Goal: Task Accomplishment & Management: Use online tool/utility

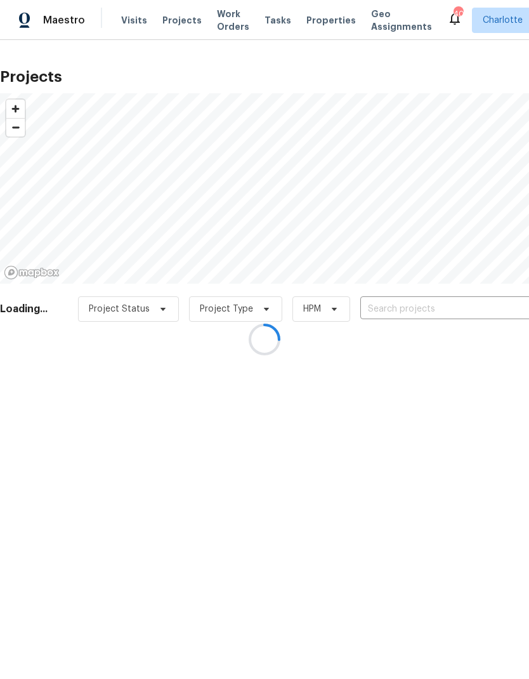
click at [470, 303] on div at bounding box center [264, 339] width 529 height 679
click at [464, 317] on div at bounding box center [264, 339] width 529 height 679
click at [463, 308] on div at bounding box center [264, 339] width 529 height 679
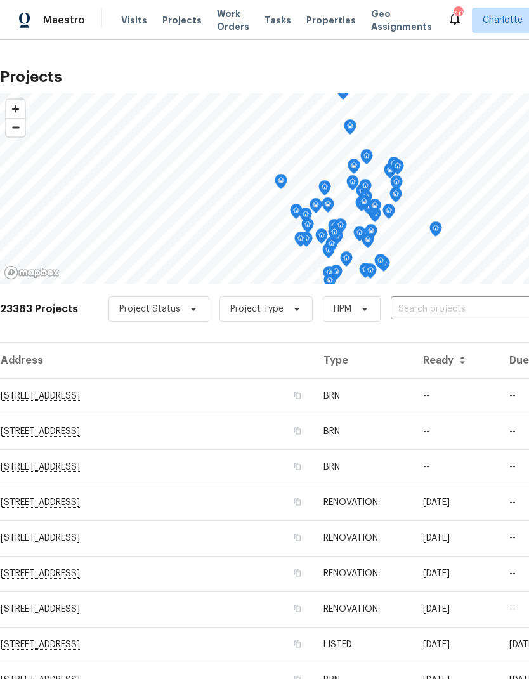
click at [463, 299] on input "text" at bounding box center [463, 309] width 145 height 20
type input "107 alb"
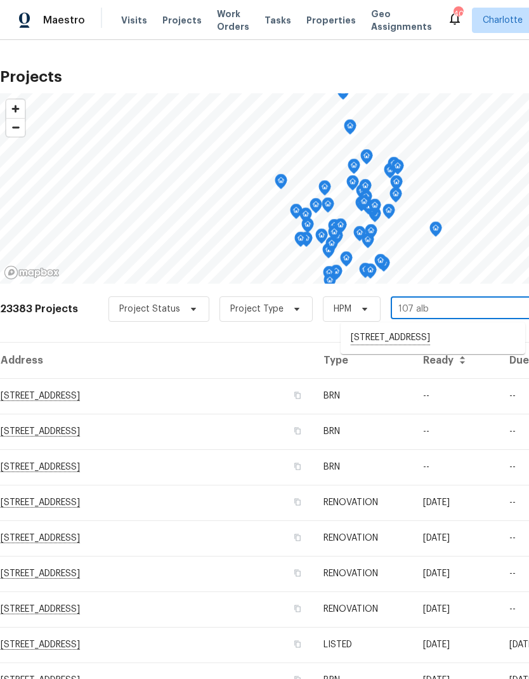
click at [483, 339] on li "[STREET_ADDRESS]" at bounding box center [433, 338] width 185 height 22
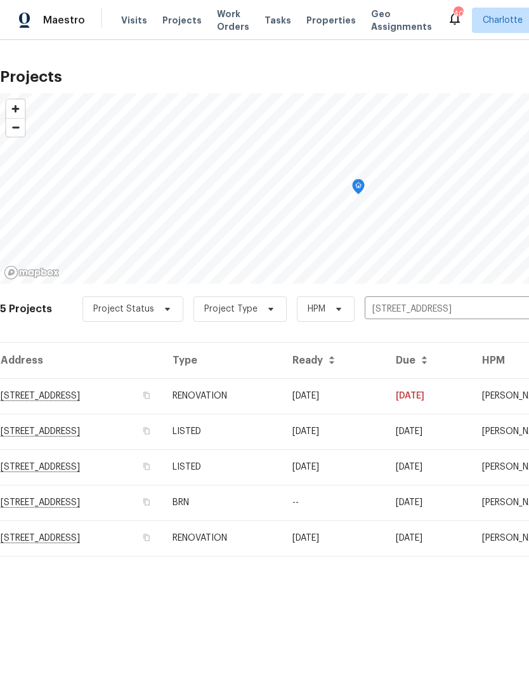
click at [386, 392] on td "[DATE]" at bounding box center [333, 396] width 103 height 36
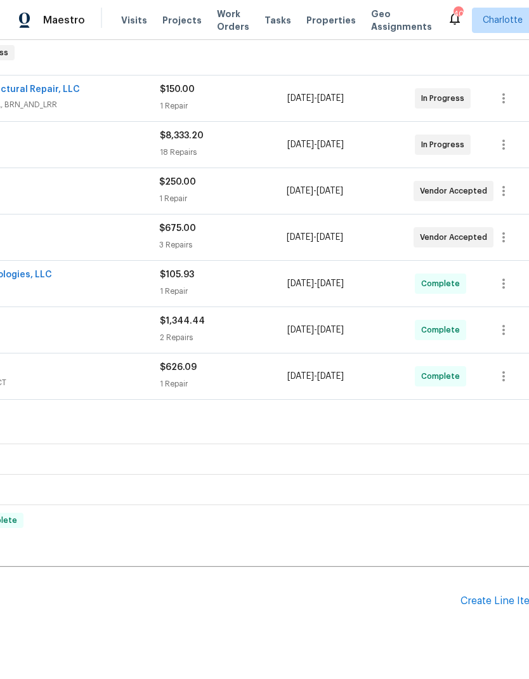
scroll to position [207, 178]
click at [480, 600] on div "Create Line Item" at bounding box center [500, 602] width 78 height 12
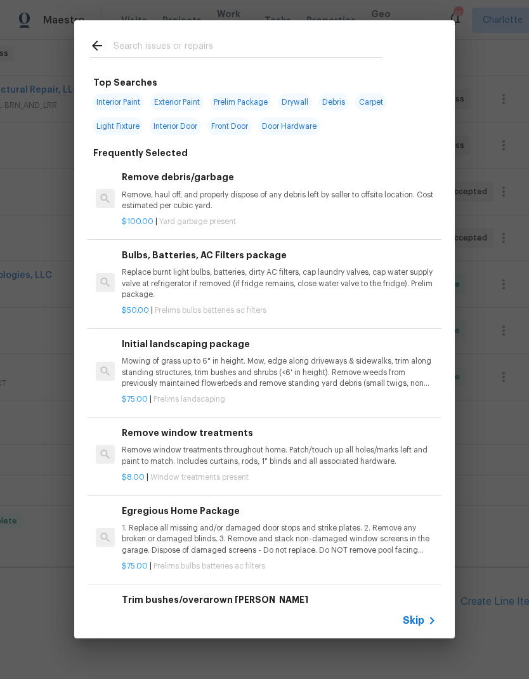
click at [214, 43] on input "text" at bounding box center [248, 47] width 269 height 19
click at [214, 42] on input "text" at bounding box center [248, 47] width 269 height 19
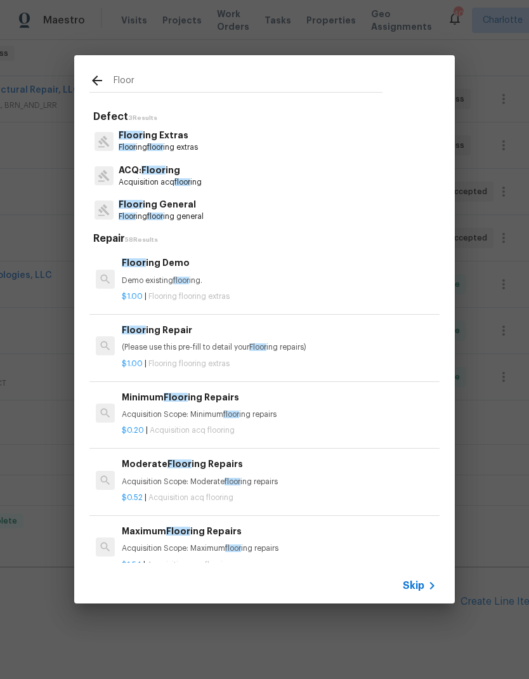
type input "Floor"
click at [269, 142] on div "Floor ing Extras Floor ing floor ing extras" at bounding box center [264, 141] width 350 height 34
click at [246, 221] on div "Floor ing General Floor ing floor ing general" at bounding box center [264, 210] width 350 height 34
click at [261, 147] on div "Floor ing Extras Floor ing floor ing extras" at bounding box center [264, 141] width 350 height 34
click at [181, 206] on p "Floor ing General" at bounding box center [161, 204] width 85 height 13
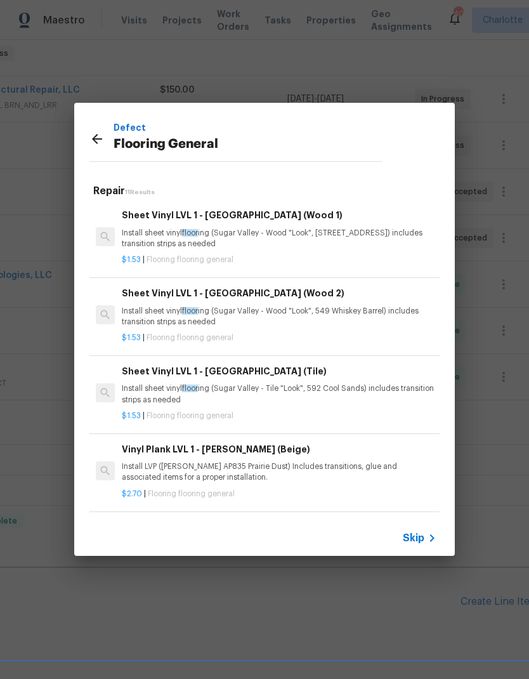
click at [100, 142] on icon at bounding box center [96, 138] width 15 height 15
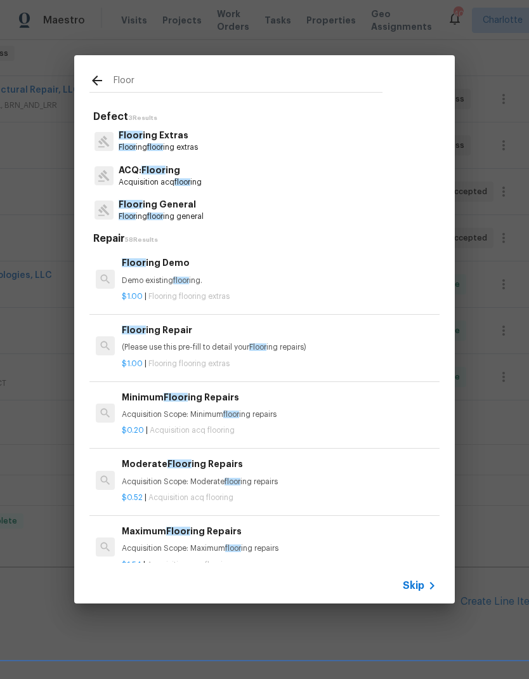
click at [181, 139] on p "Floor ing Extras" at bounding box center [158, 135] width 79 height 13
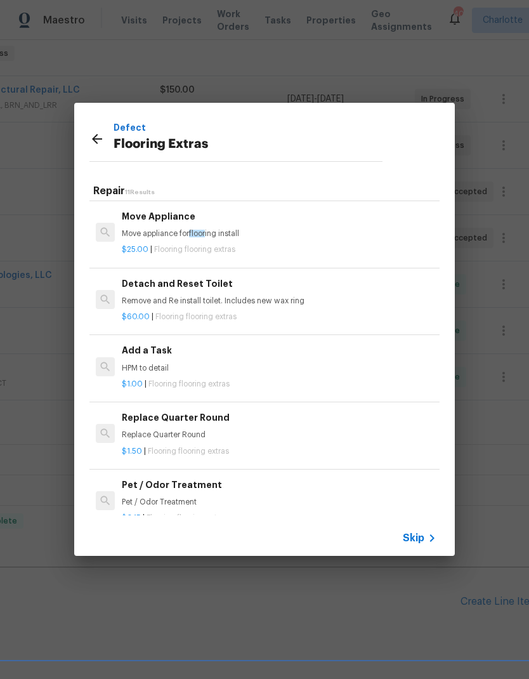
scroll to position [362, 0]
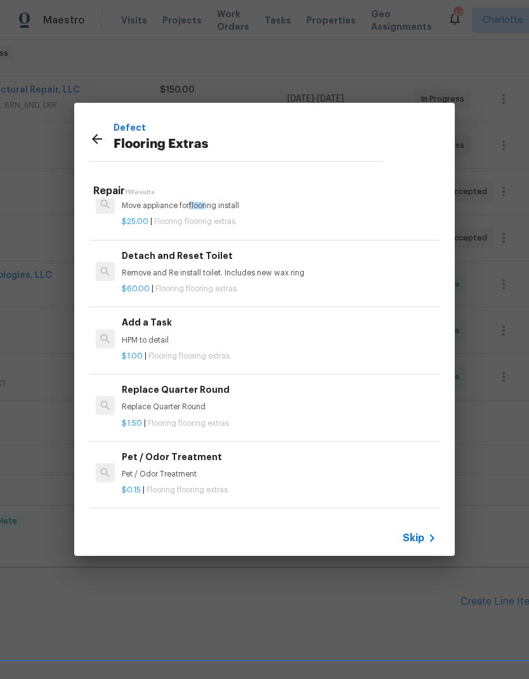
click at [166, 335] on p "HPM to detail" at bounding box center [279, 340] width 315 height 11
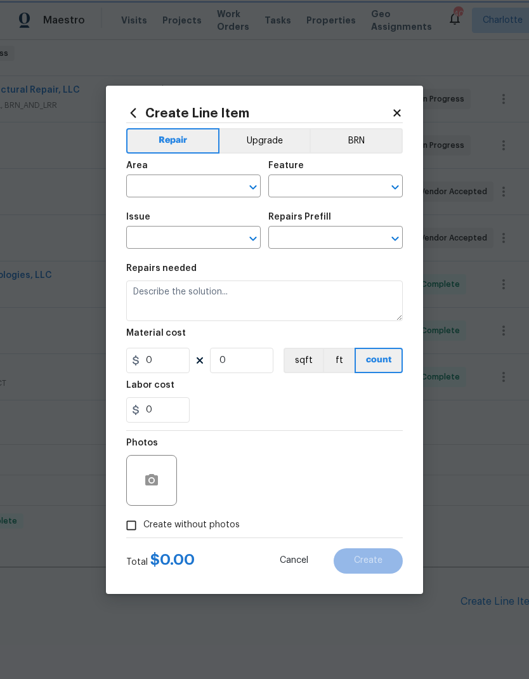
type input "Overall Flooring"
type input "Flooring Extras"
type input "Add a Task $1.00"
type textarea "HPM to detail"
type input "1"
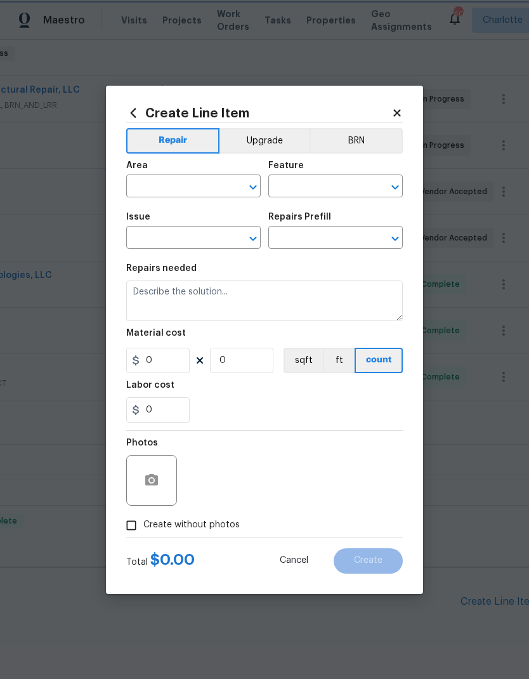
type input "1"
click at [209, 189] on input "text" at bounding box center [175, 188] width 99 height 20
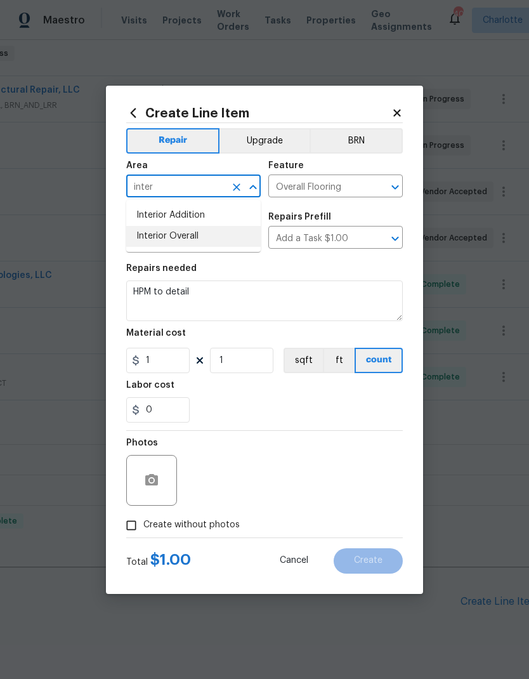
click at [190, 243] on li "Interior Overall" at bounding box center [193, 236] width 135 height 21
type input "Interior Overall"
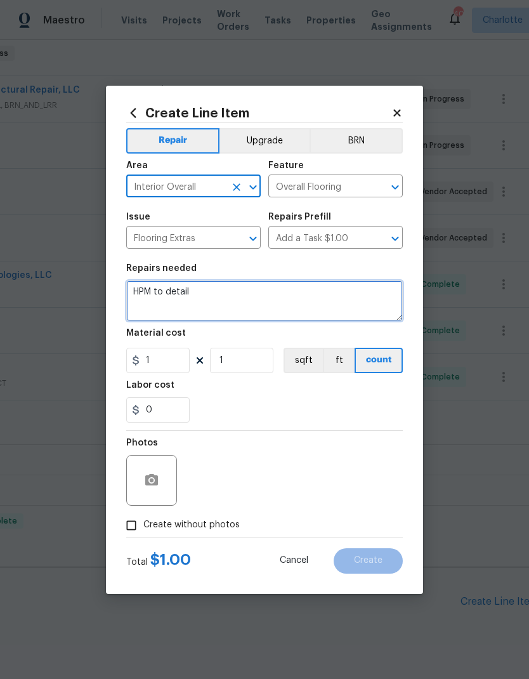
click at [225, 291] on textarea "HPM to detail" at bounding box center [264, 300] width 277 height 41
type textarea "H"
type textarea "Cost difference work order."
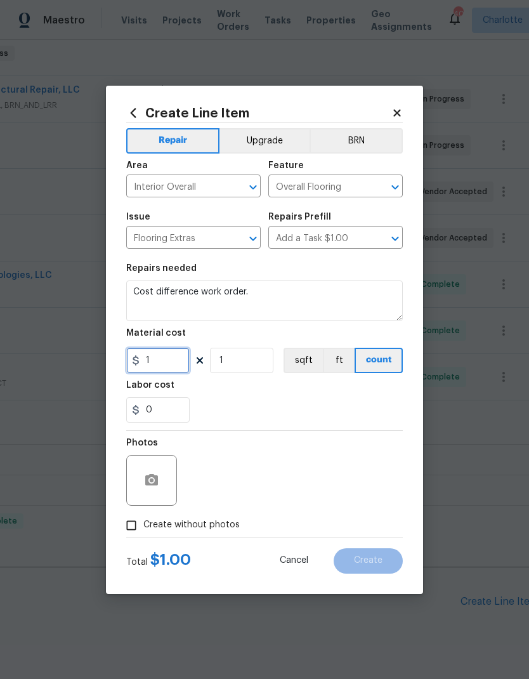
click at [180, 364] on input "1" at bounding box center [157, 360] width 63 height 25
type input "90"
click at [362, 397] on div "Labor cost" at bounding box center [264, 389] width 277 height 16
click at [133, 527] on input "Create without photos" at bounding box center [131, 525] width 24 height 24
checkbox input "true"
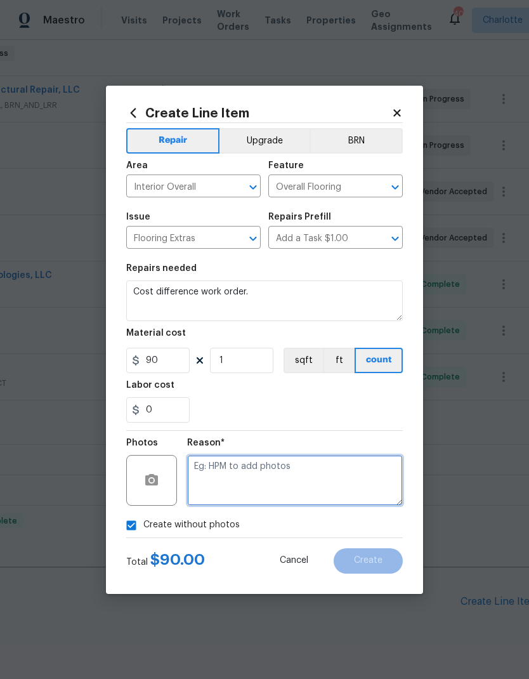
click at [329, 476] on textarea at bounding box center [295, 480] width 216 height 51
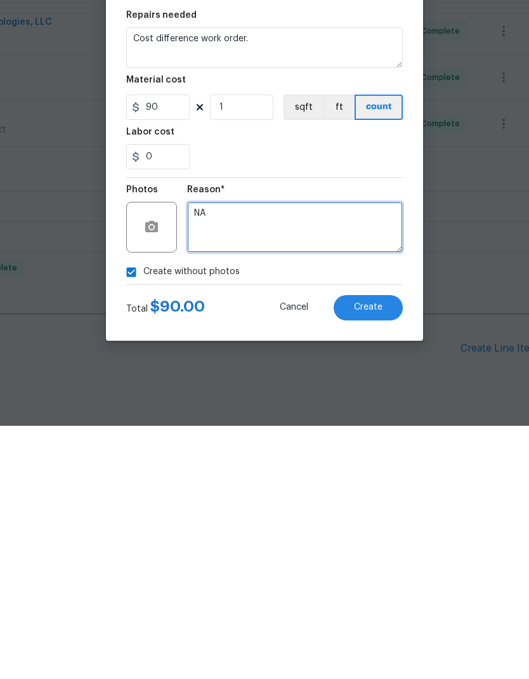
type textarea "NA"
click at [382, 556] on span "Create" at bounding box center [368, 561] width 29 height 10
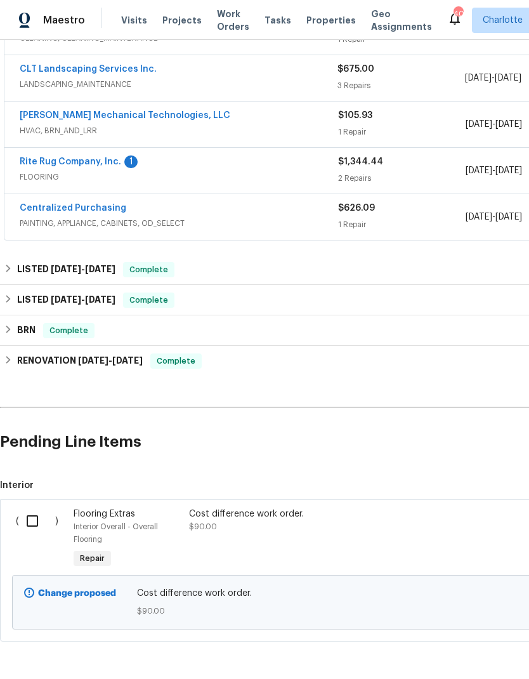
scroll to position [366, 0]
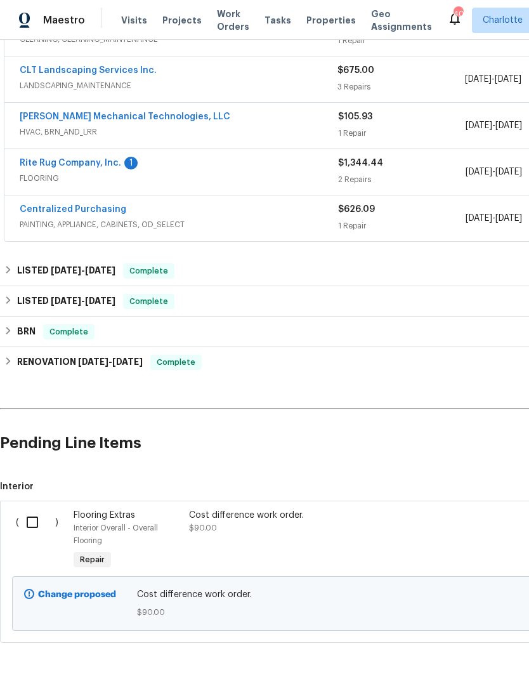
click at [32, 509] on input "checkbox" at bounding box center [37, 522] width 36 height 27
checkbox input "true"
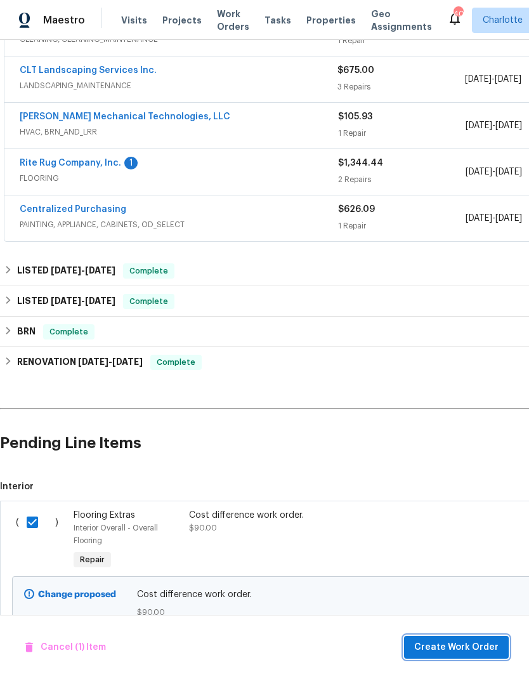
click at [465, 646] on span "Create Work Order" at bounding box center [456, 648] width 84 height 16
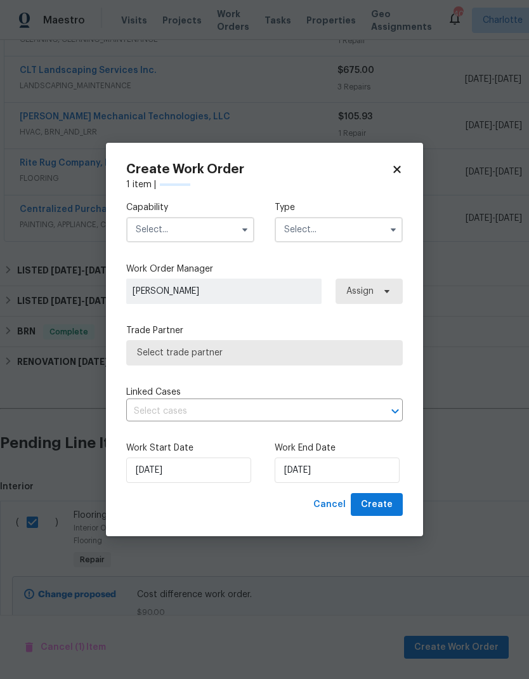
click at [235, 226] on input "text" at bounding box center [190, 229] width 128 height 25
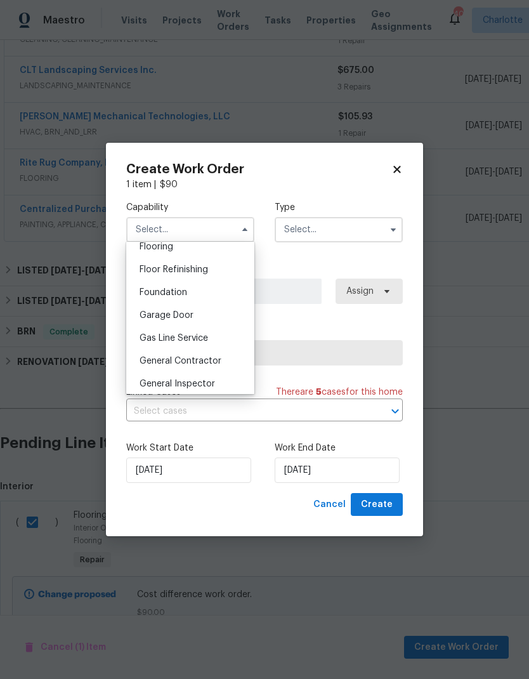
click at [196, 249] on div "Flooring" at bounding box center [190, 246] width 122 height 23
type input "Flooring"
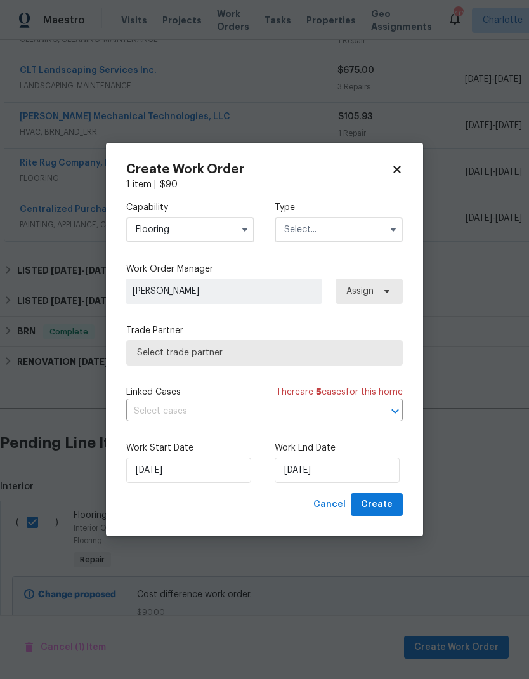
click at [364, 230] on input "text" at bounding box center [339, 229] width 128 height 25
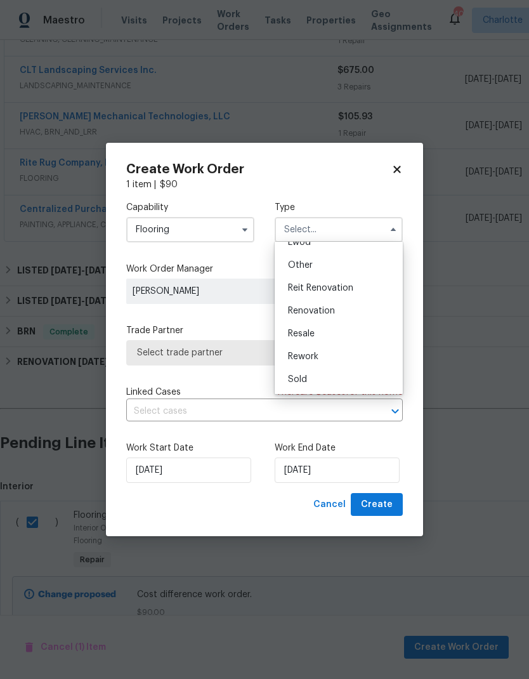
scroll to position [151, 0]
click at [319, 312] on span "Renovation" at bounding box center [311, 310] width 47 height 9
type input "Renovation"
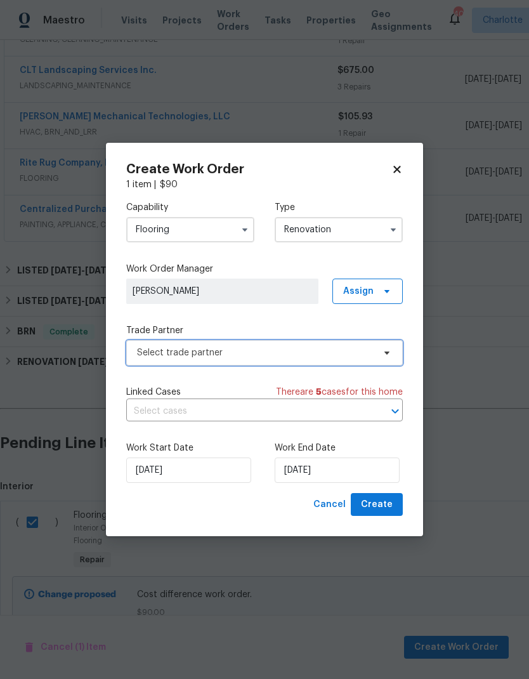
click at [384, 353] on icon at bounding box center [387, 353] width 10 height 10
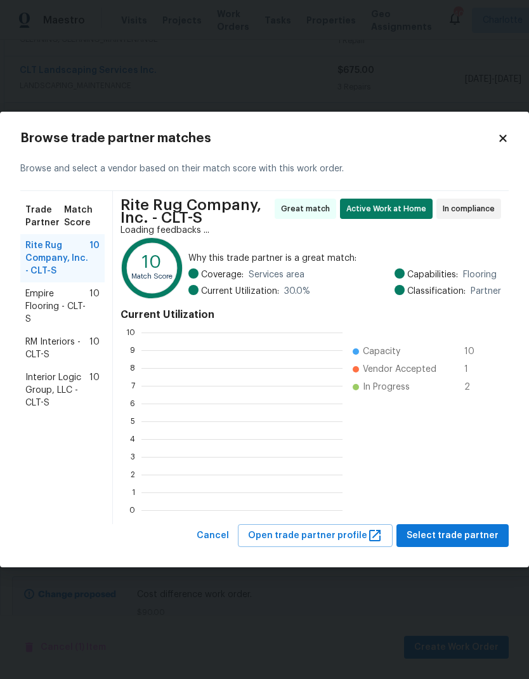
scroll to position [1, 1]
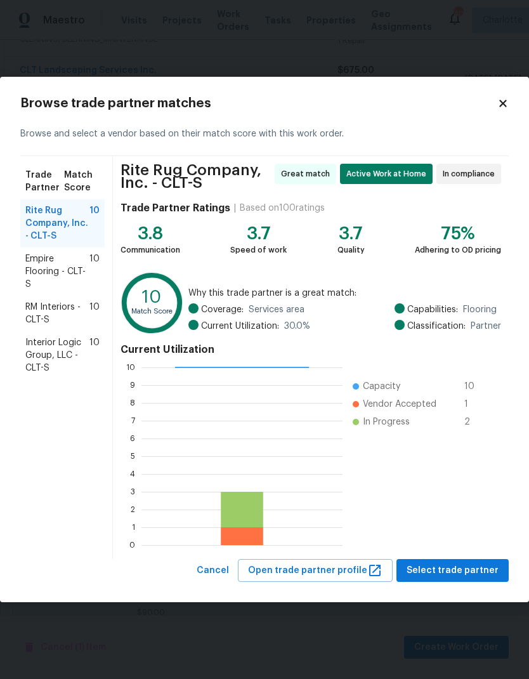
click at [34, 353] on span "Interior Logic Group, LLC - CLT-S" at bounding box center [57, 355] width 64 height 38
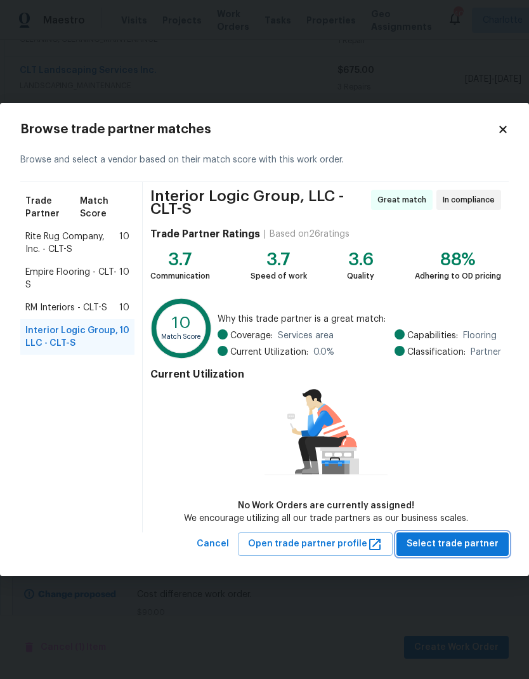
click at [468, 548] on span "Select trade partner" at bounding box center [453, 544] width 92 height 16
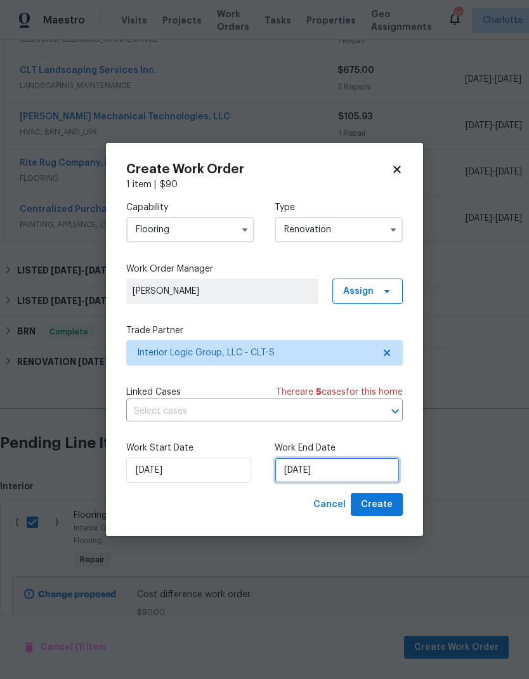
click at [354, 476] on input "[DATE]" at bounding box center [337, 469] width 125 height 25
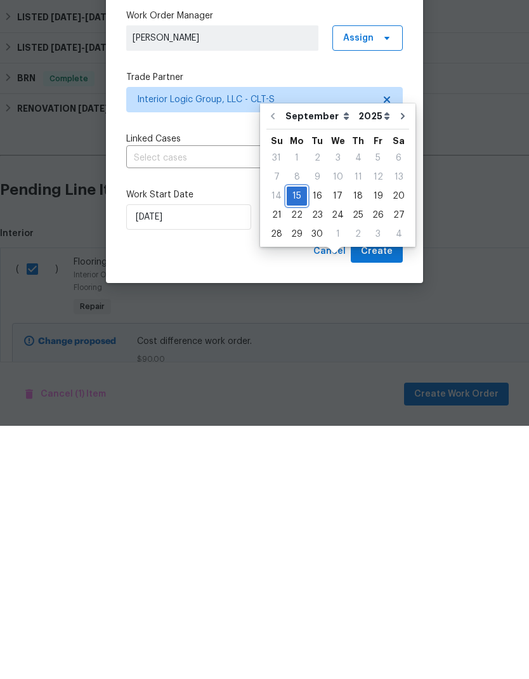
click at [296, 440] on div "15" at bounding box center [297, 449] width 20 height 18
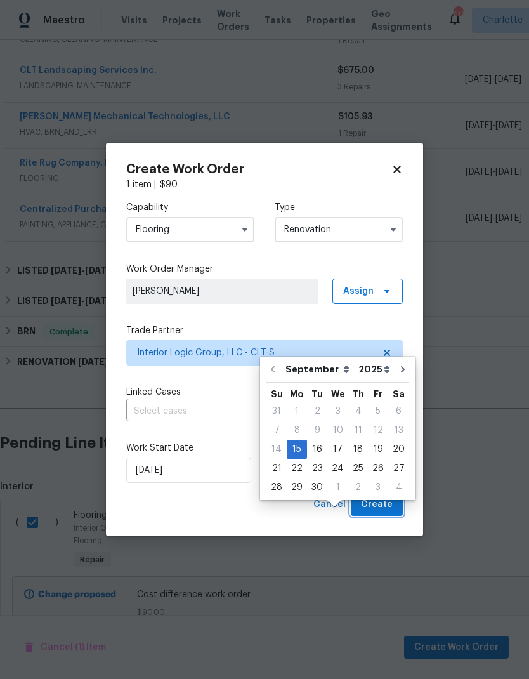
click at [378, 501] on span "Create" at bounding box center [377, 505] width 32 height 16
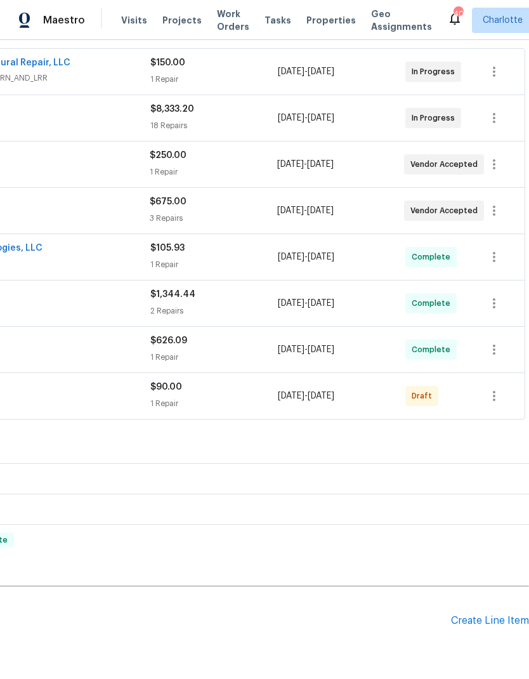
scroll to position [235, 188]
click at [497, 388] on icon "button" at bounding box center [494, 395] width 15 height 15
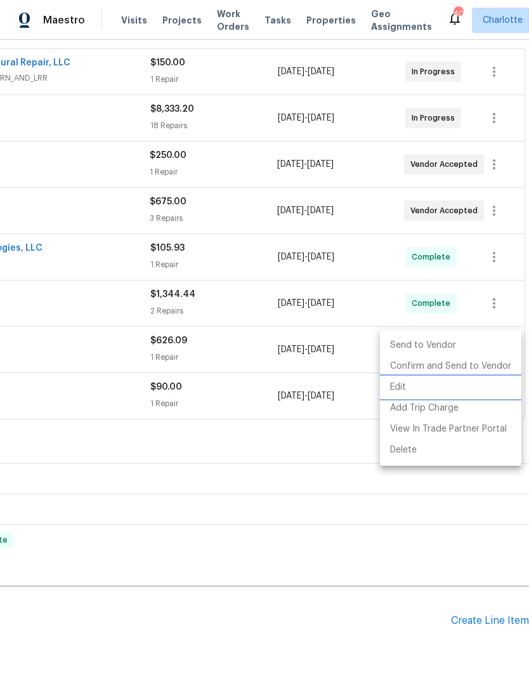
click at [408, 386] on li "Edit" at bounding box center [450, 387] width 141 height 21
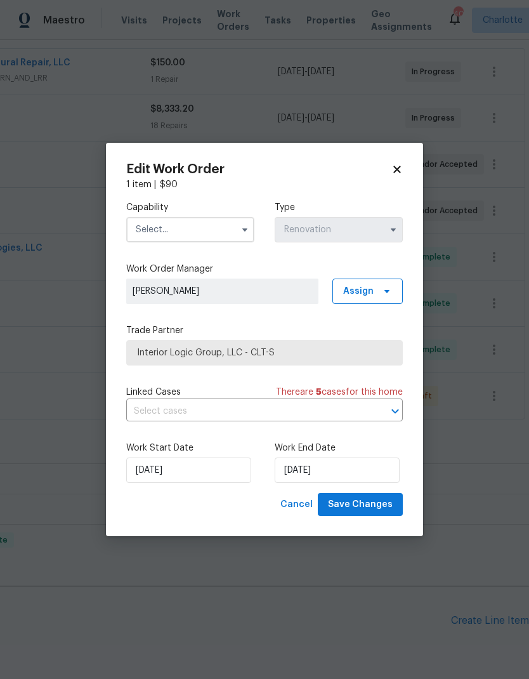
click at [243, 223] on button "button" at bounding box center [244, 229] width 15 height 15
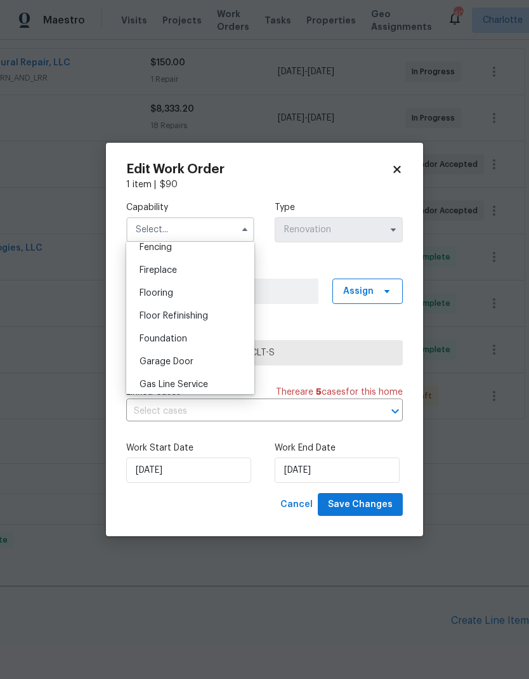
scroll to position [449, 0]
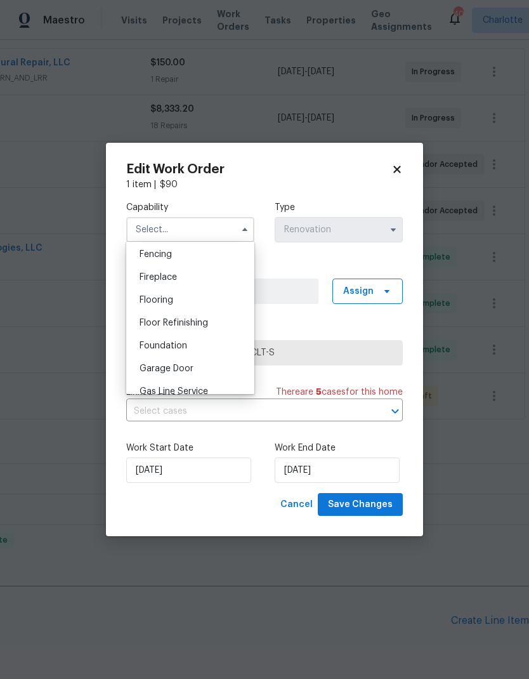
click at [167, 297] on span "Flooring" at bounding box center [157, 300] width 34 height 9
type input "Flooring"
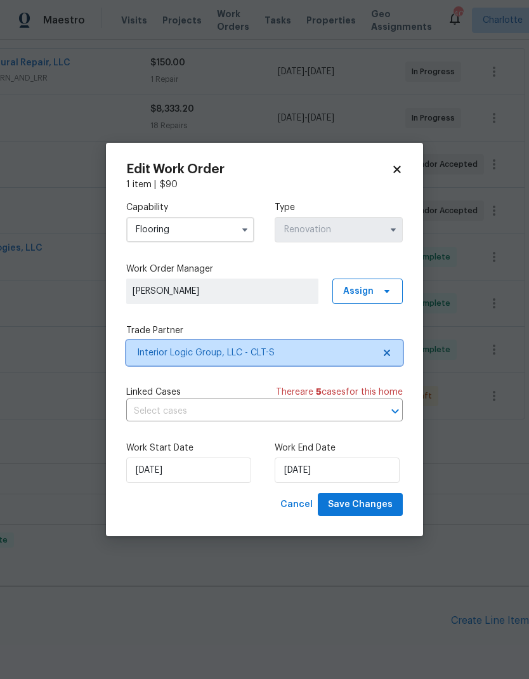
click at [384, 357] on icon at bounding box center [387, 353] width 10 height 10
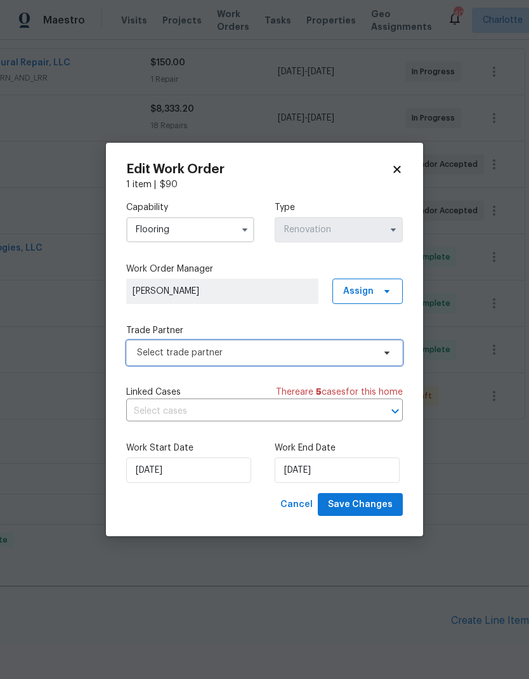
click at [386, 353] on icon at bounding box center [386, 353] width 5 height 3
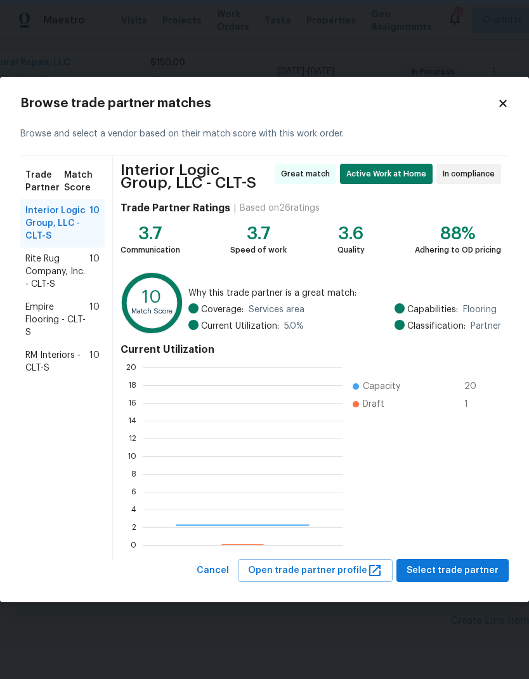
scroll to position [178, 200]
click at [32, 358] on span "RM Interiors - CLT-S" at bounding box center [57, 361] width 64 height 25
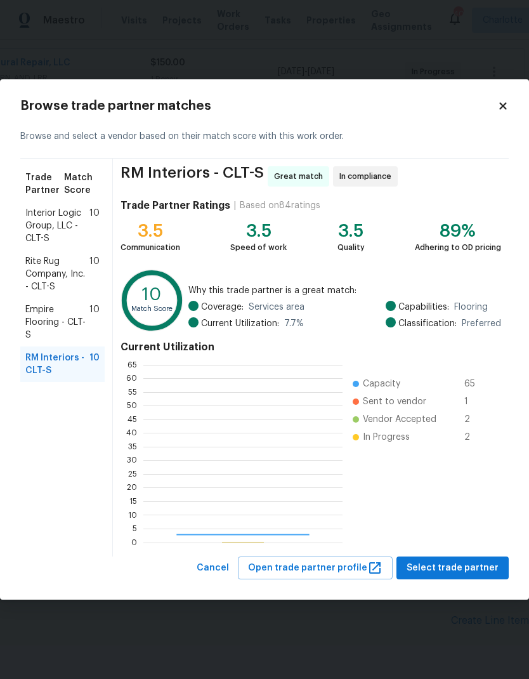
scroll to position [178, 199]
click at [33, 263] on span "Rite Rug Company, Inc. - CLT-S" at bounding box center [57, 274] width 64 height 38
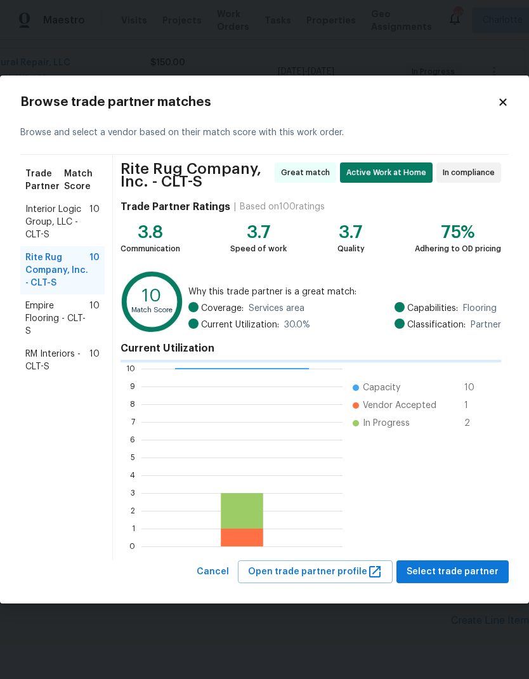
scroll to position [178, 201]
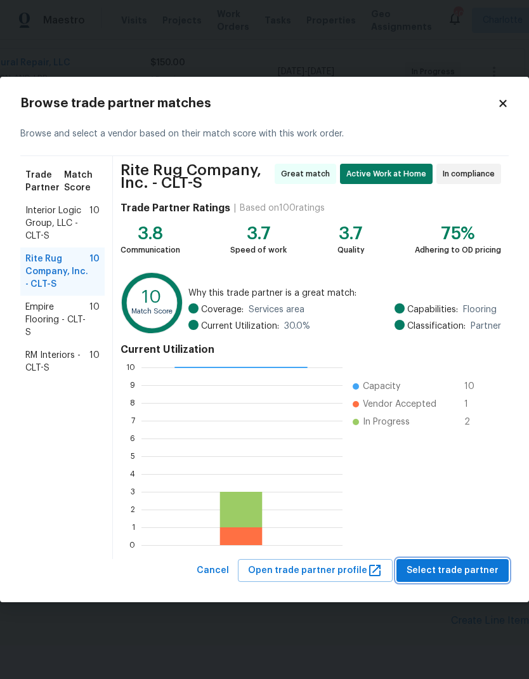
click at [468, 574] on span "Select trade partner" at bounding box center [453, 571] width 92 height 16
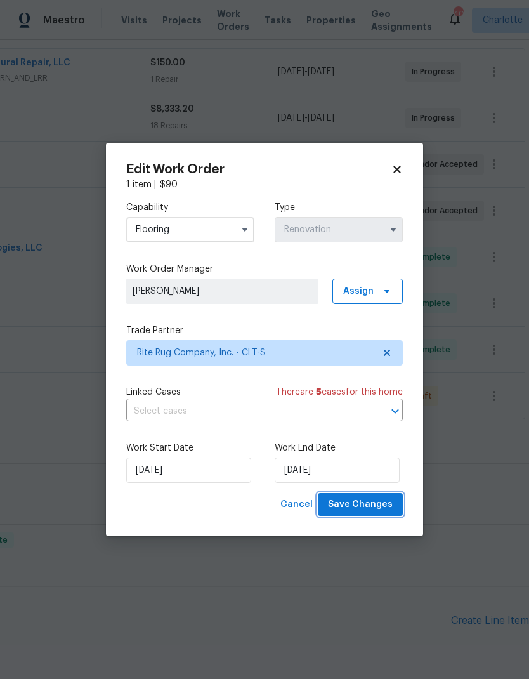
click at [378, 508] on span "Save Changes" at bounding box center [360, 505] width 65 height 16
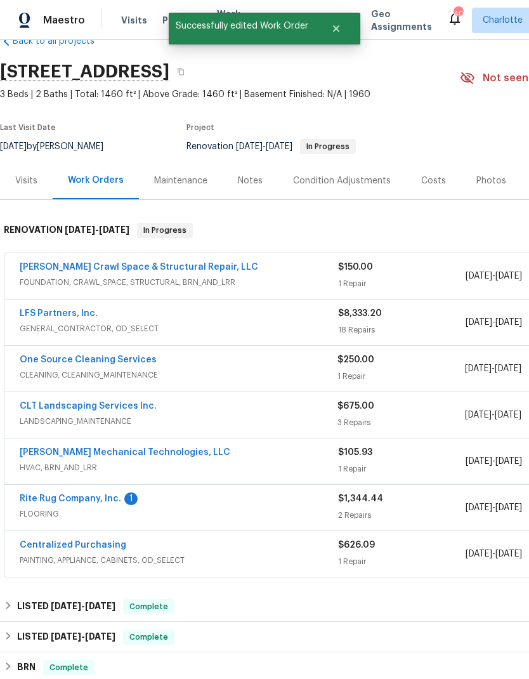
scroll to position [25, 0]
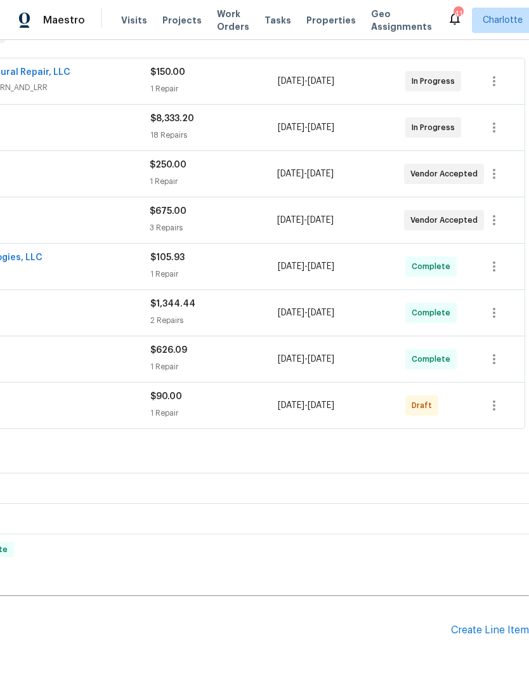
scroll to position [225, 188]
click at [495, 411] on icon "button" at bounding box center [494, 405] width 15 height 15
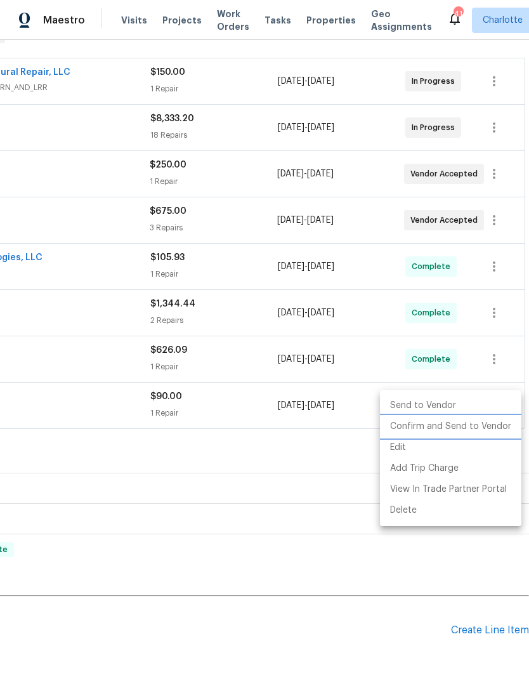
click at [462, 430] on li "Confirm and Send to Vendor" at bounding box center [450, 426] width 141 height 21
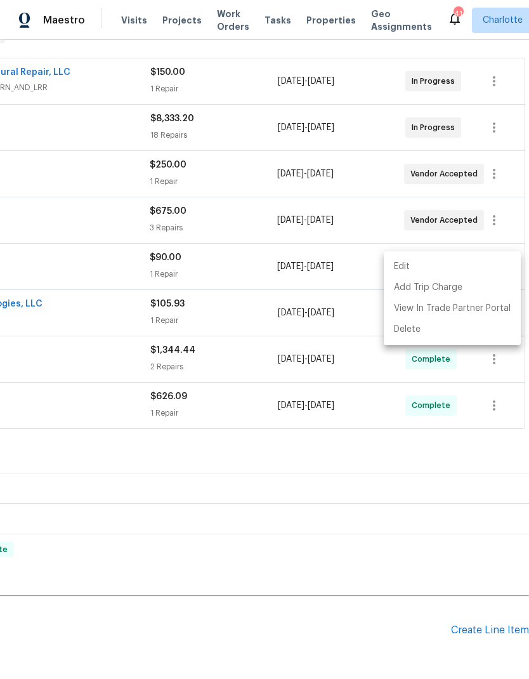
click at [366, 501] on div at bounding box center [264, 339] width 529 height 679
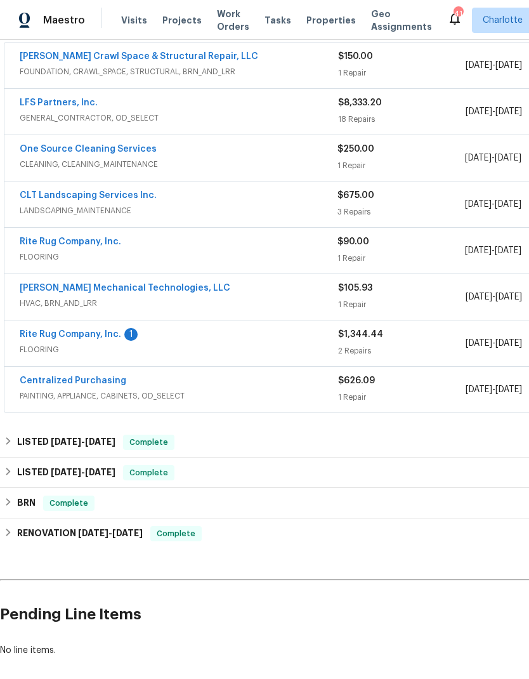
scroll to position [242, 0]
click at [38, 332] on link "Rite Rug Company, Inc." at bounding box center [71, 333] width 102 height 9
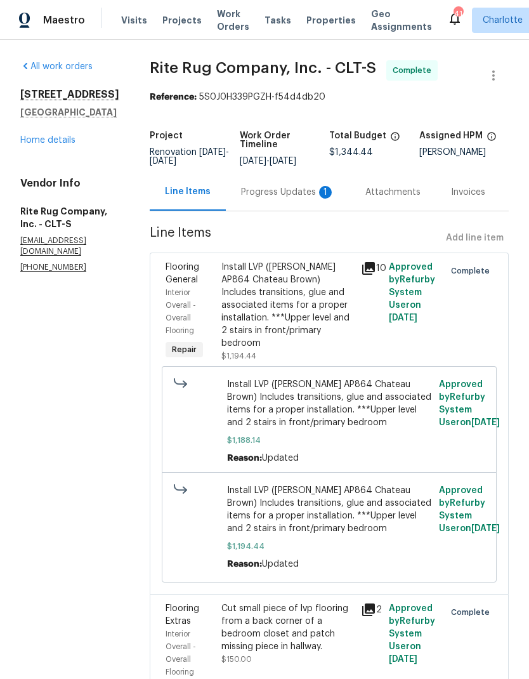
click at [316, 199] on div "Progress Updates 1" at bounding box center [288, 192] width 94 height 13
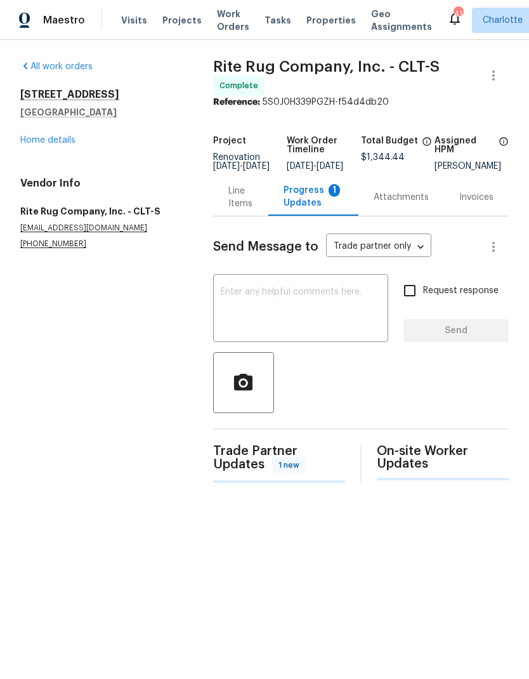
click at [310, 303] on textarea at bounding box center [301, 309] width 160 height 44
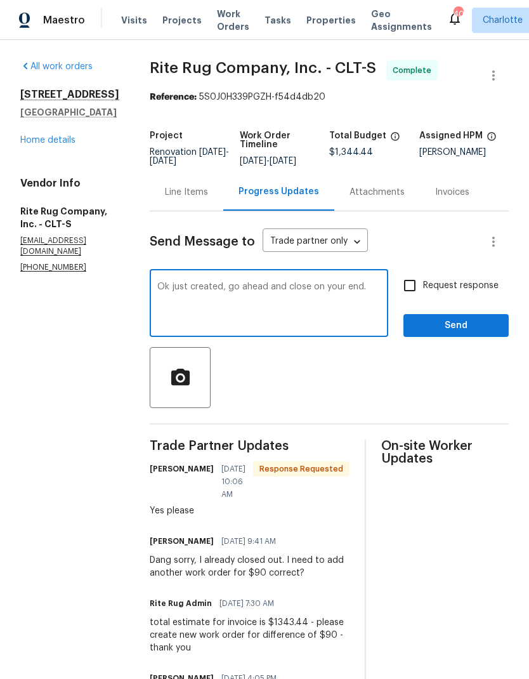
type textarea "Ok just created, go ahead and close on your end."
click at [410, 292] on input "Request response" at bounding box center [410, 285] width 27 height 27
checkbox input "true"
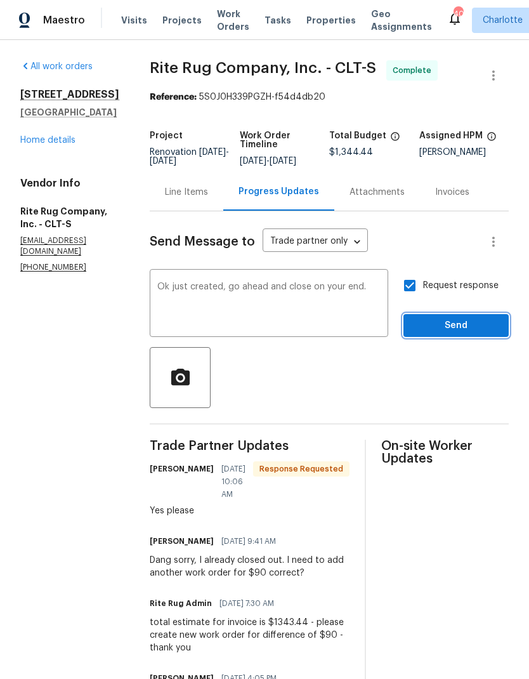
click at [465, 334] on span "Send" at bounding box center [456, 326] width 85 height 16
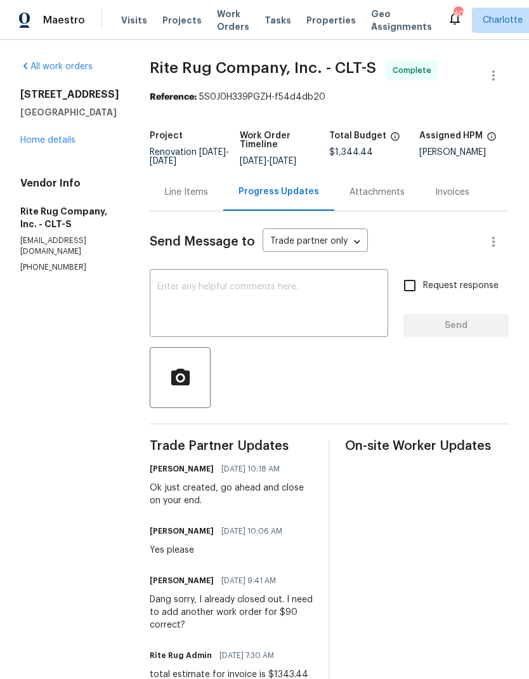
click at [37, 143] on link "Home details" at bounding box center [47, 140] width 55 height 9
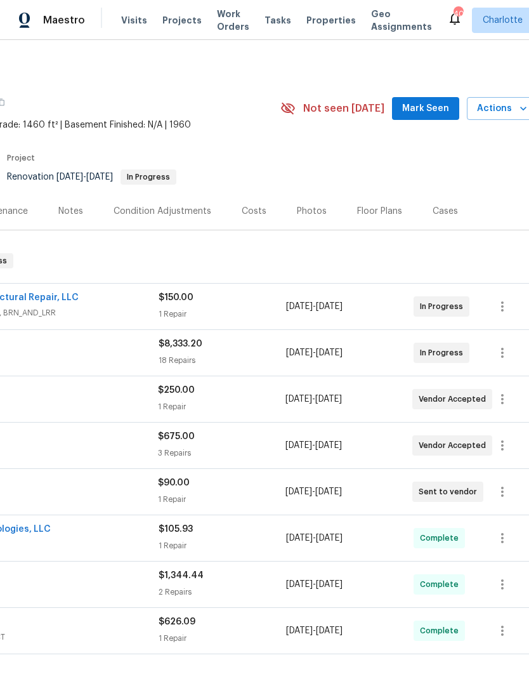
scroll to position [0, 180]
click at [447, 107] on span "Mark Seen" at bounding box center [425, 109] width 47 height 16
click at [442, 113] on span "Seen today" at bounding box center [428, 108] width 61 height 13
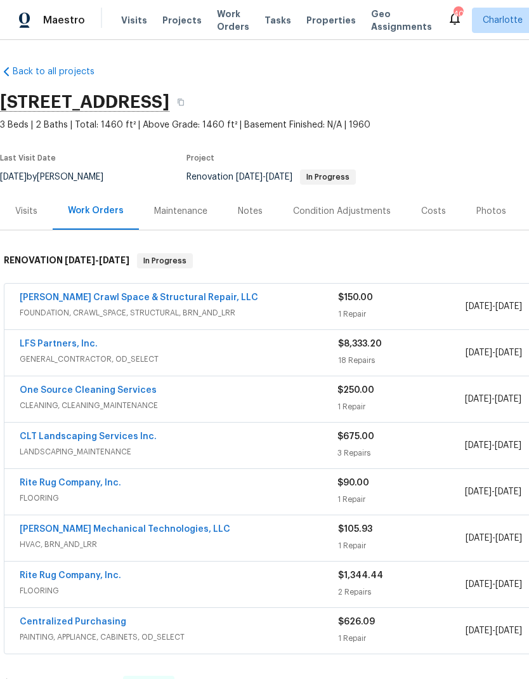
scroll to position [0, 0]
